Goal: Task Accomplishment & Management: Complete application form

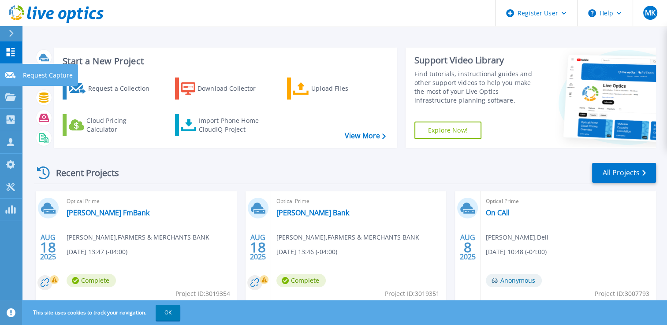
click at [32, 80] on p "Request Capture" at bounding box center [48, 75] width 50 height 23
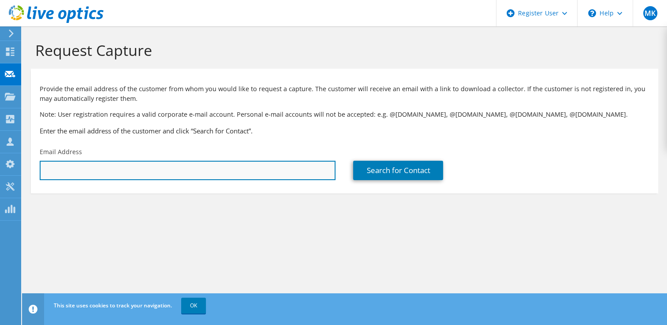
click at [75, 162] on input "text" at bounding box center [188, 170] width 296 height 19
paste input "dingram@zmm.com"
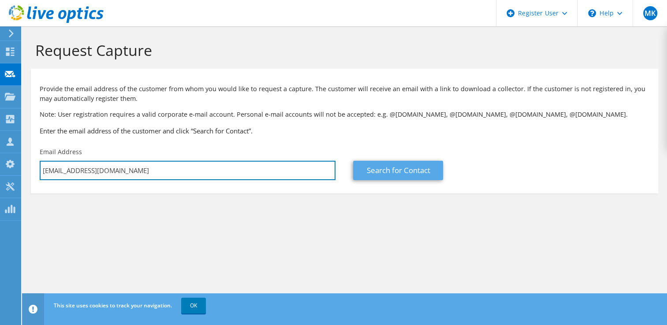
type input "dingram@zmm.com"
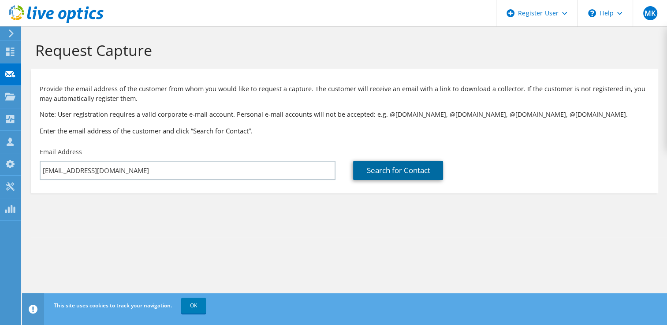
click at [372, 173] on link "Search for Contact" at bounding box center [398, 170] width 90 height 19
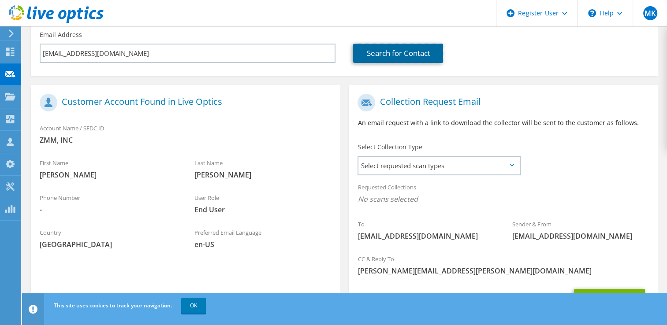
scroll to position [118, 0]
click at [392, 172] on span "Select requested scan types" at bounding box center [438, 166] width 161 height 18
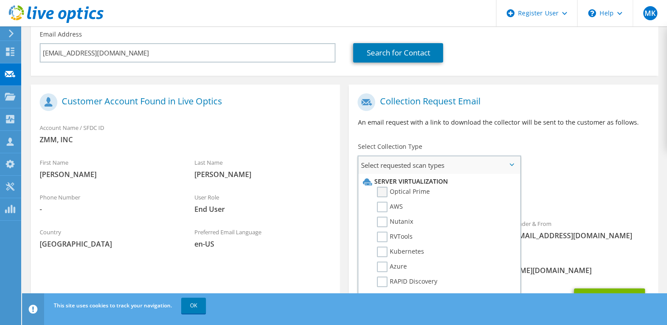
click at [383, 189] on label "Optical Prime" at bounding box center [403, 192] width 53 height 11
click at [0, 0] on input "Optical Prime" at bounding box center [0, 0] width 0 height 0
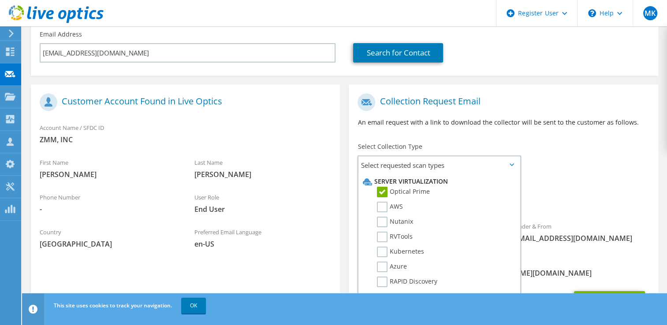
click at [576, 191] on div "Requested Collections No scans selected Optical Prime" at bounding box center [503, 195] width 309 height 35
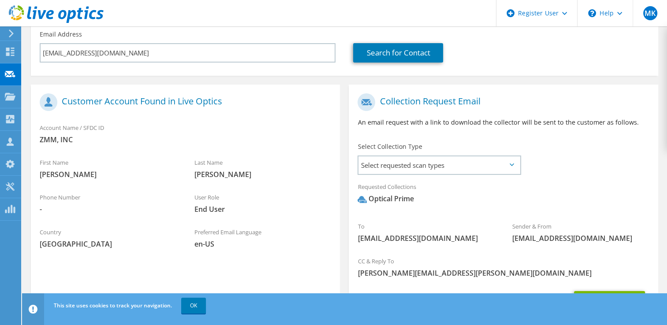
scroll to position [169, 0]
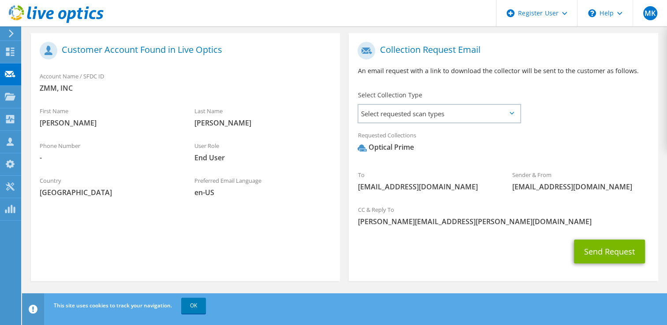
drag, startPoint x: 592, startPoint y: 249, endPoint x: 590, endPoint y: 282, distance: 33.1
click at [590, 282] on div "Collection Request Email An email request with a link to download the collector…" at bounding box center [503, 159] width 318 height 253
click at [605, 258] on button "Send Request" at bounding box center [609, 252] width 71 height 24
